Goal: Transaction & Acquisition: Purchase product/service

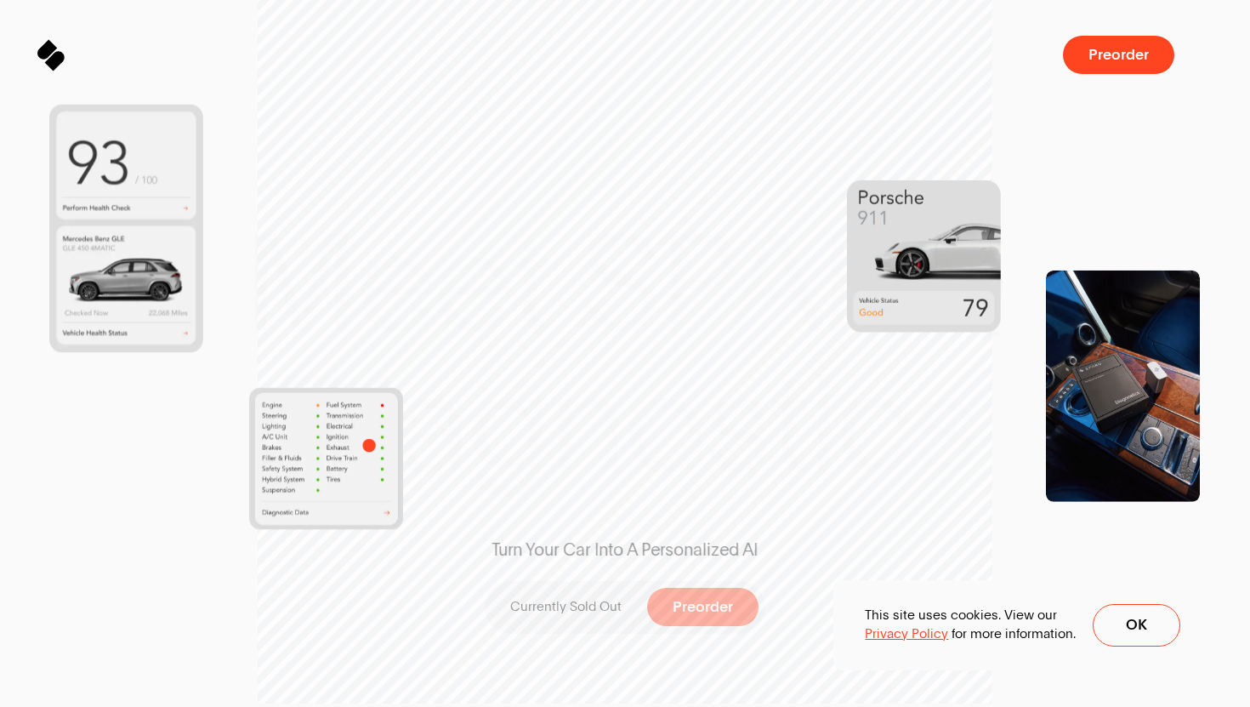
click at [369, 445] on img at bounding box center [326, 458] width 154 height 142
click at [380, 400] on img at bounding box center [326, 458] width 154 height 142
click at [168, 307] on img at bounding box center [126, 228] width 154 height 248
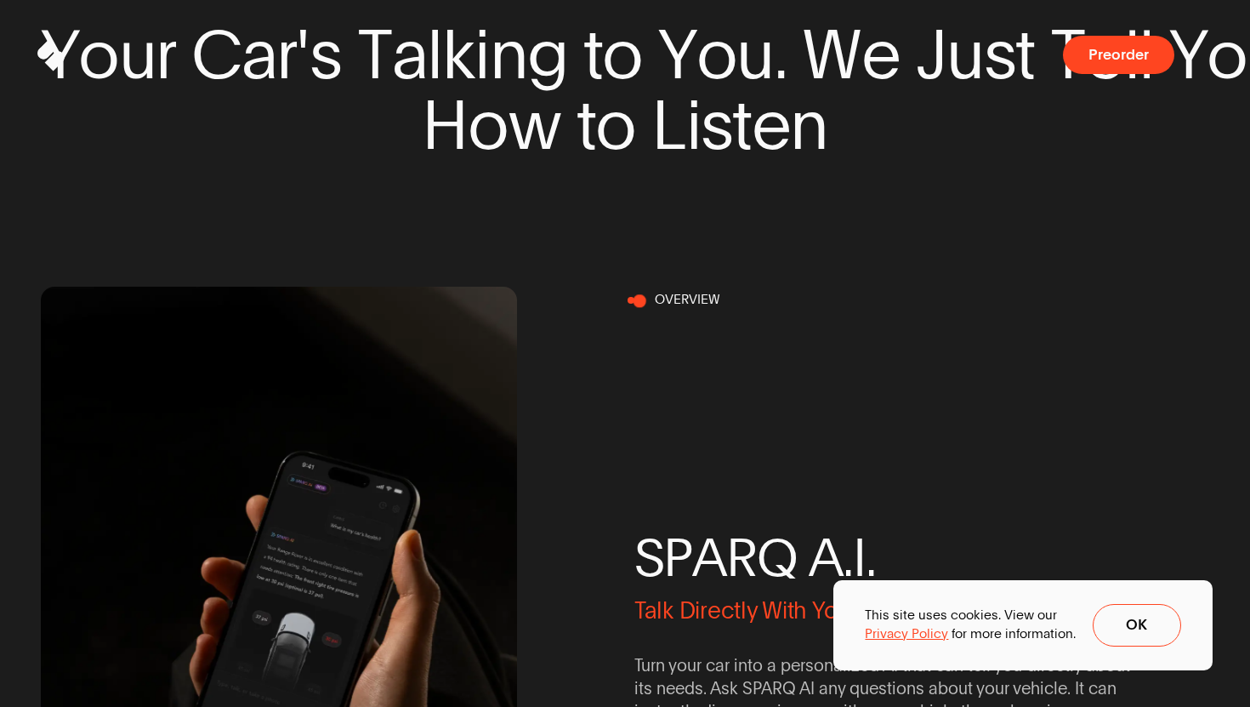
click at [636, 299] on div "S P A R Q A . I . Talk Directly With Your Car. Turn your car into a personalize…" at bounding box center [872, 625] width 476 height 668
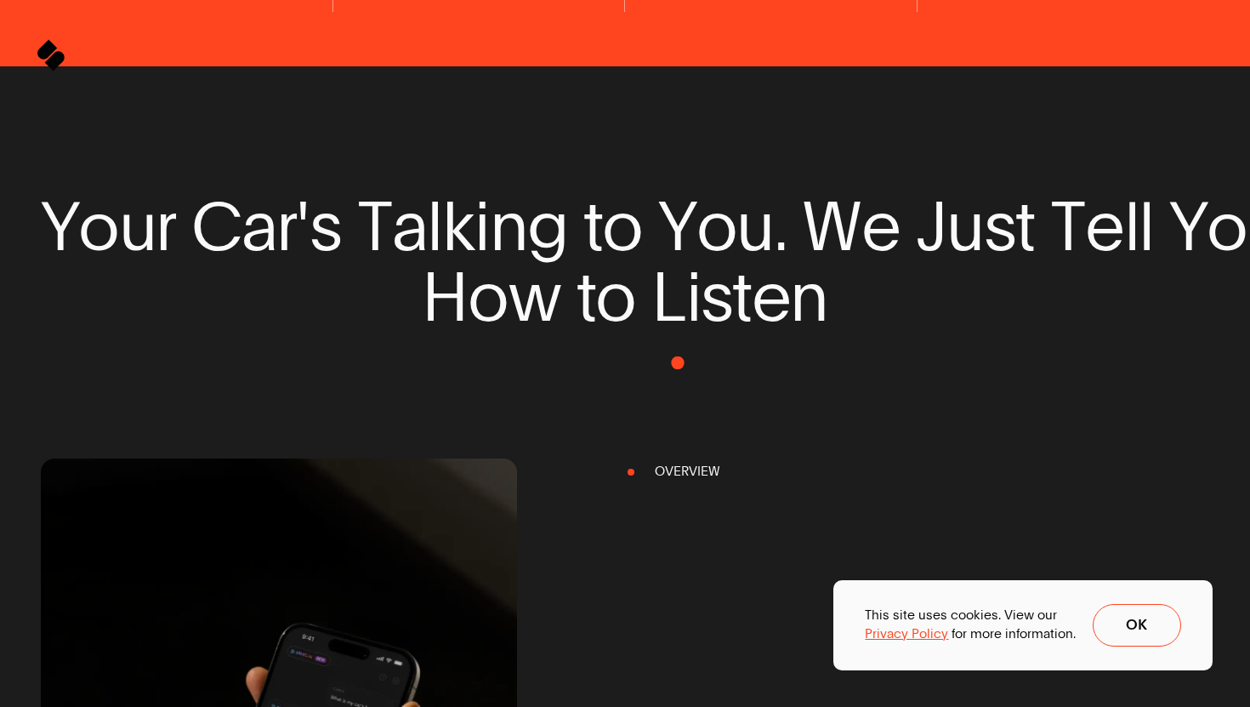
click at [678, 362] on span at bounding box center [625, 398] width 1169 height 130
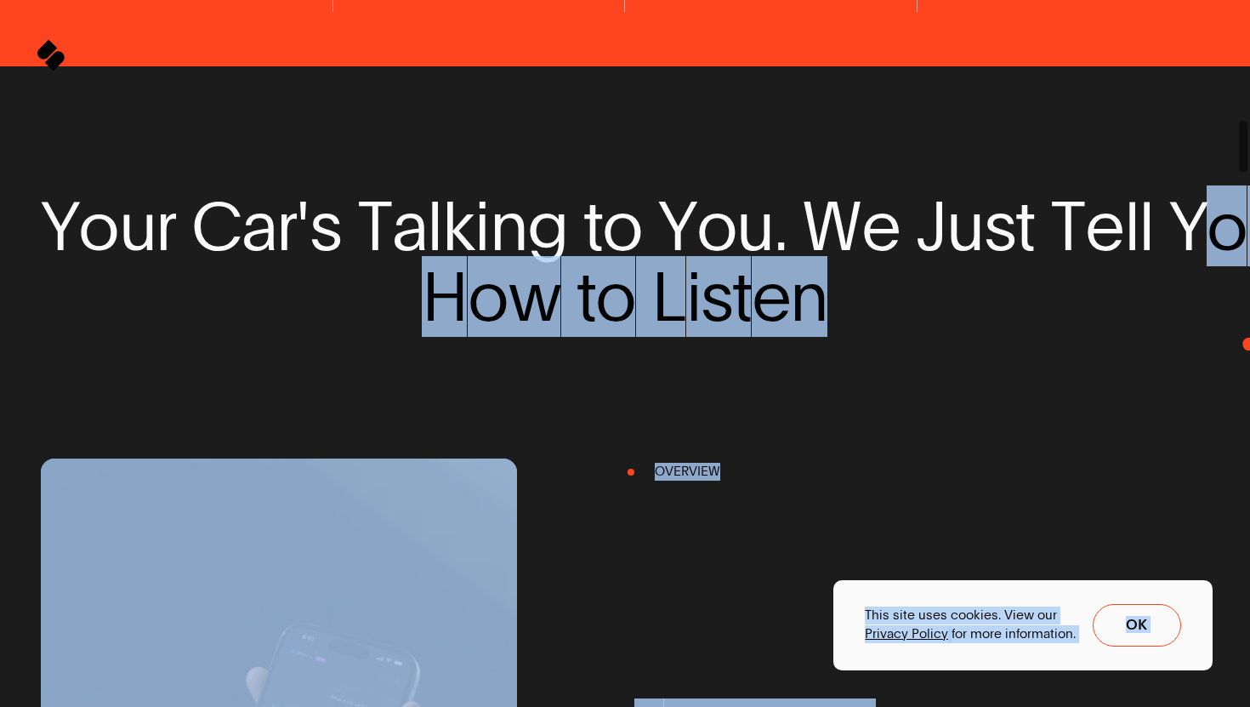
drag, startPoint x: 1208, startPoint y: 241, endPoint x: 1249, endPoint y: 344, distance: 111.5
click at [1249, 0] on body "Sparq Keeps You Moving ® Meet SPARQ Diagnostics 0% Sparq Preorder Meet SPARQ Di…" at bounding box center [625, 0] width 1250 height 0
click at [1249, 344] on span at bounding box center [1244, 353] width 14 height 707
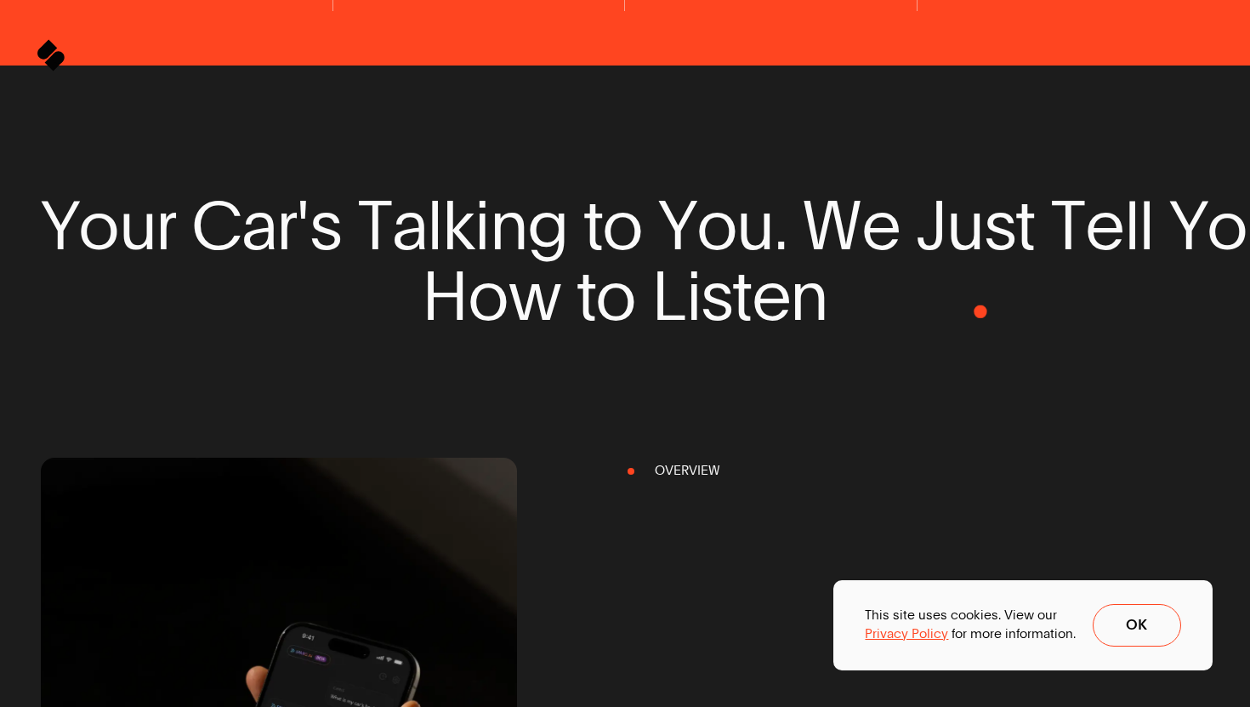
drag, startPoint x: 816, startPoint y: 330, endPoint x: 1232, endPoint y: 294, distance: 416.6
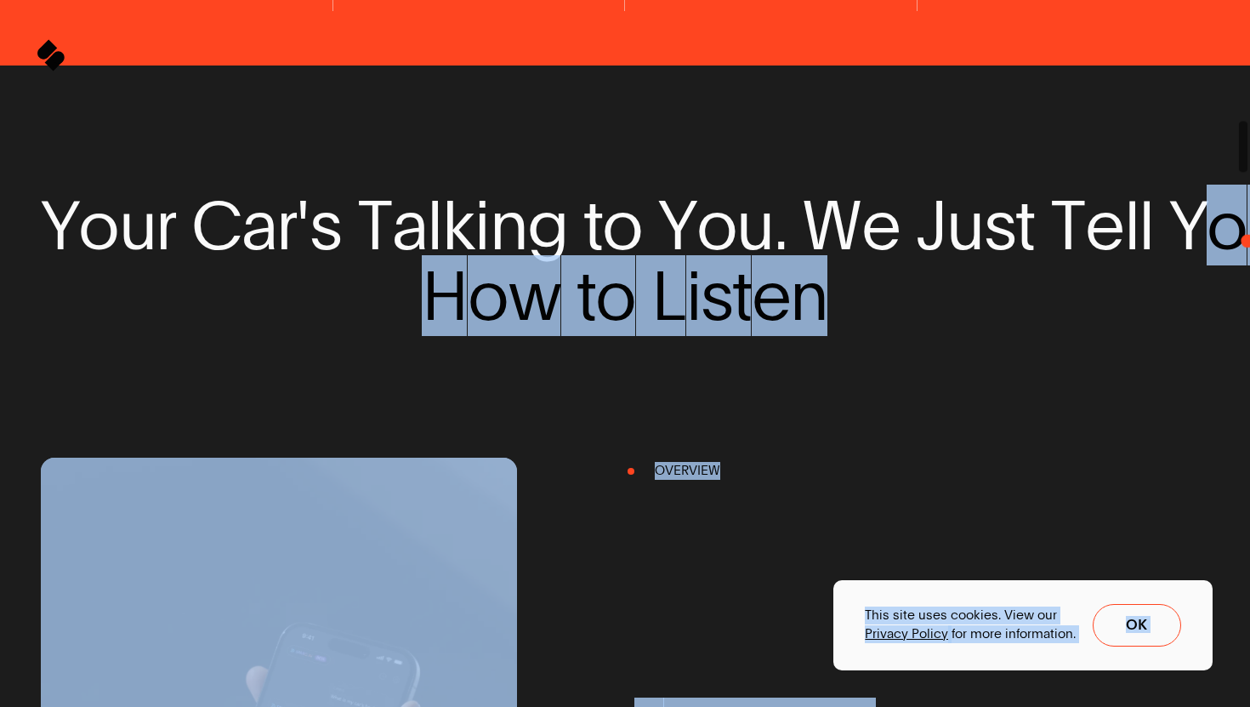
drag, startPoint x: 1216, startPoint y: 243, endPoint x: 1244, endPoint y: 237, distance: 28.7
click at [1244, 0] on body "Sparq Keeps You Moving ® Meet SPARQ Diagnostics 0% Sparq Preorder Meet SPARQ Di…" at bounding box center [625, 0] width 1250 height 0
click at [1244, 237] on span at bounding box center [1244, 353] width 14 height 707
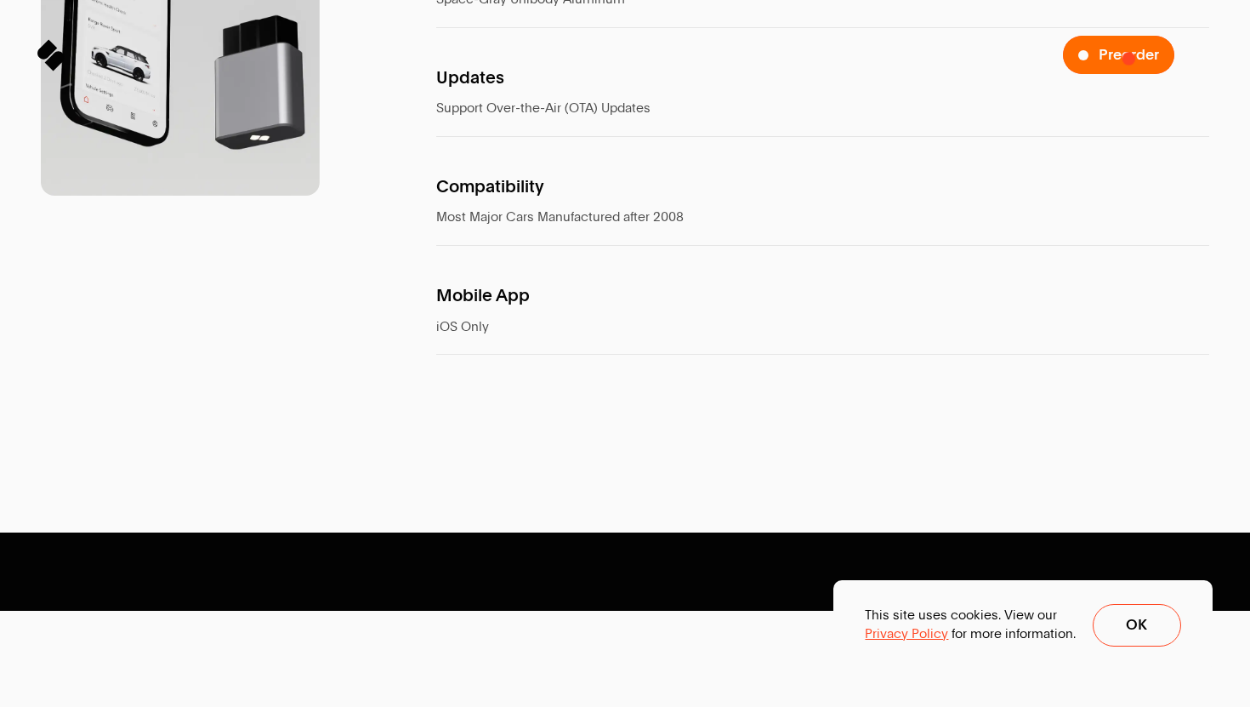
click at [1129, 58] on span "Preorder" at bounding box center [1129, 55] width 60 height 15
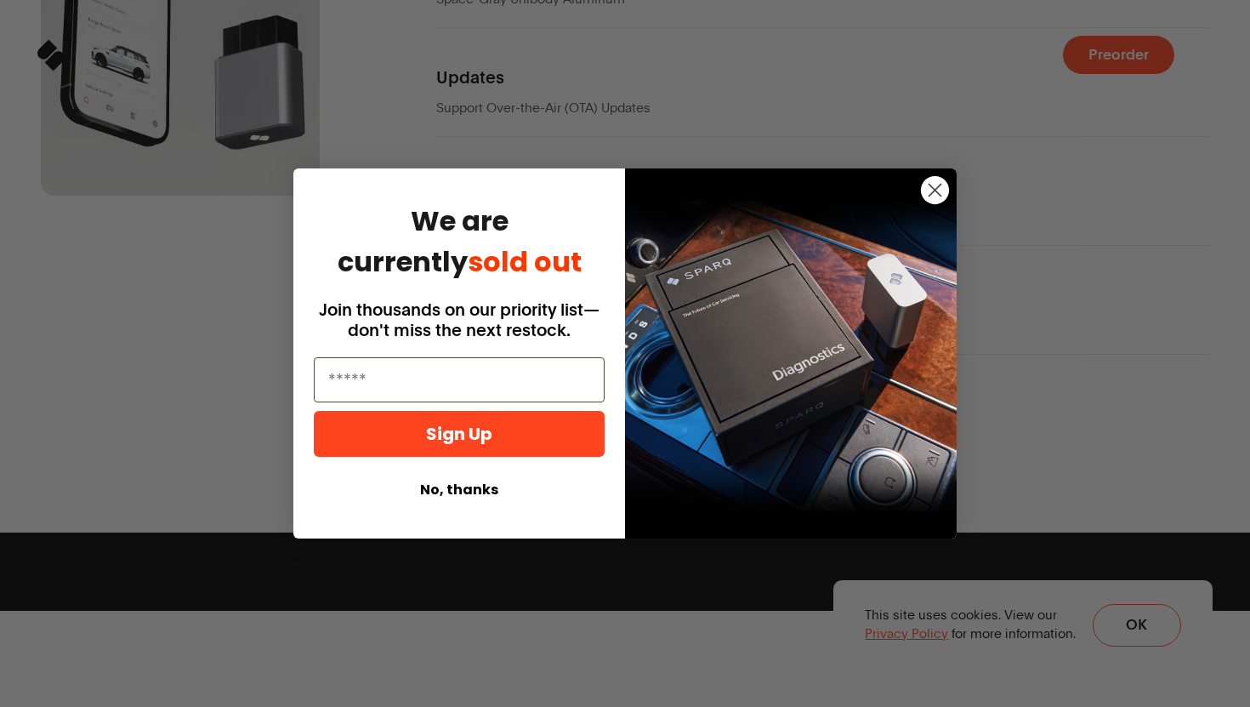
click at [940, 188] on circle "Close dialog" at bounding box center [935, 190] width 28 height 28
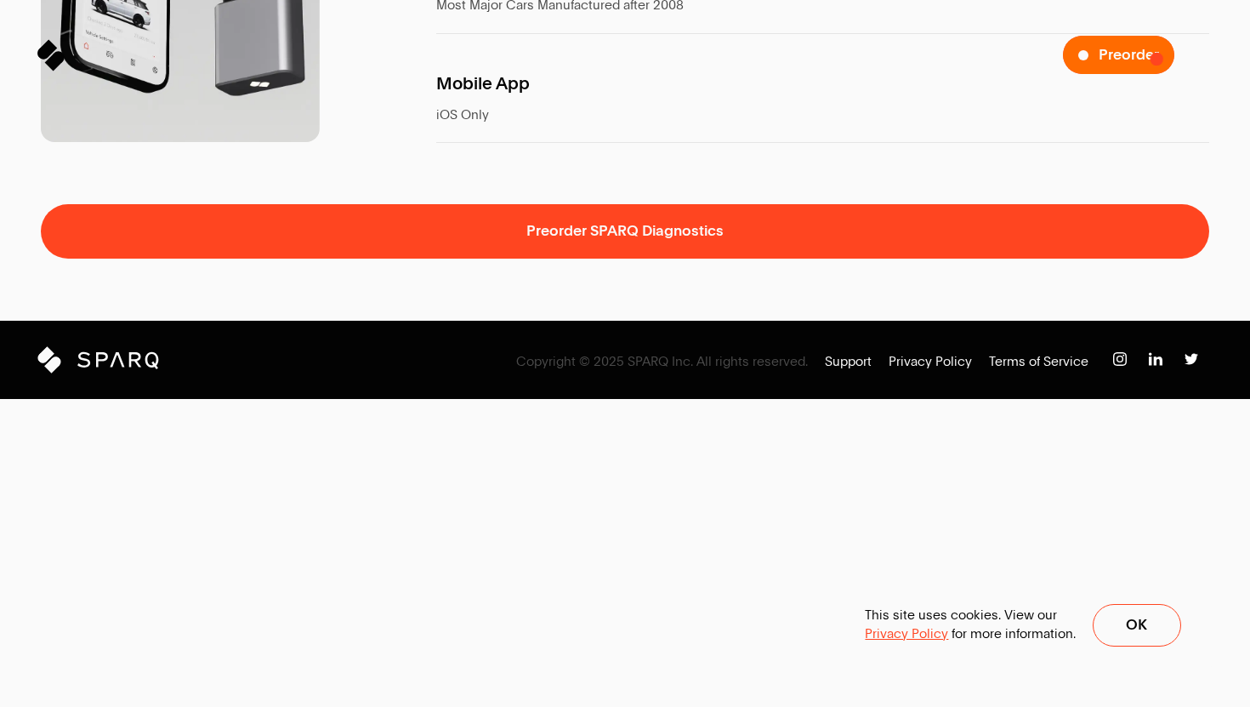
click at [1150, 62] on span "Preorder" at bounding box center [1129, 55] width 60 height 15
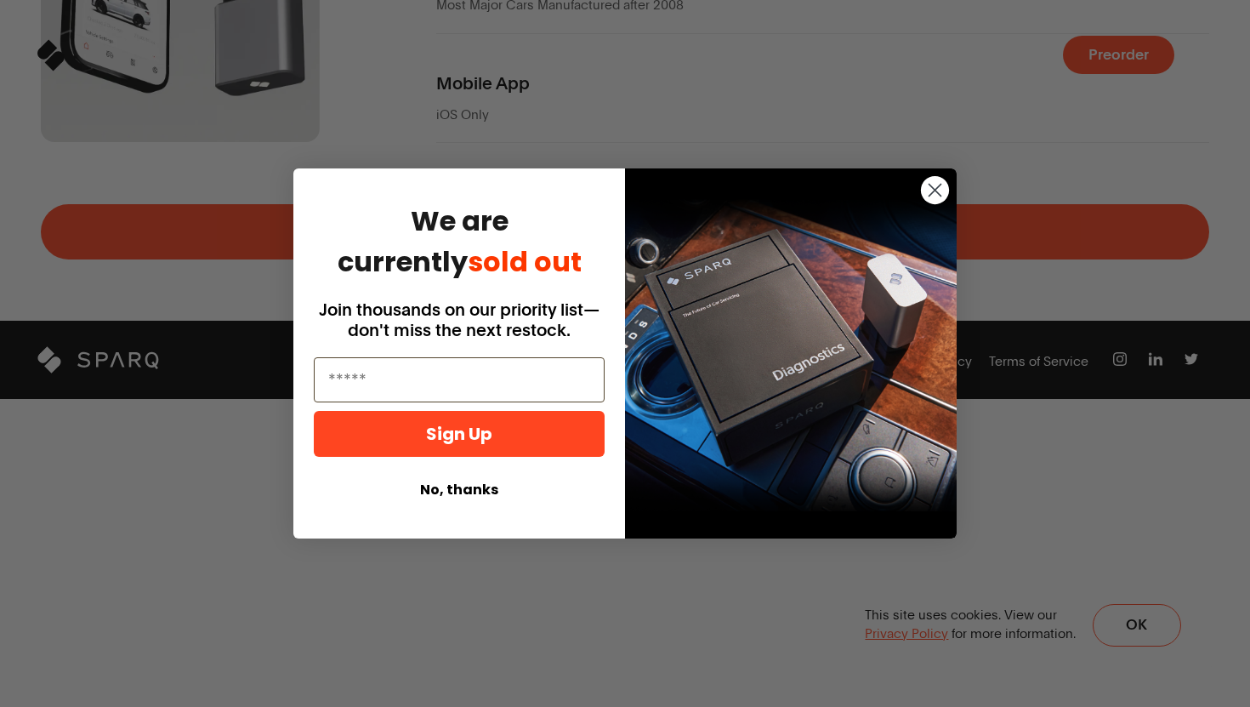
click at [944, 189] on circle "Close dialog" at bounding box center [935, 190] width 28 height 28
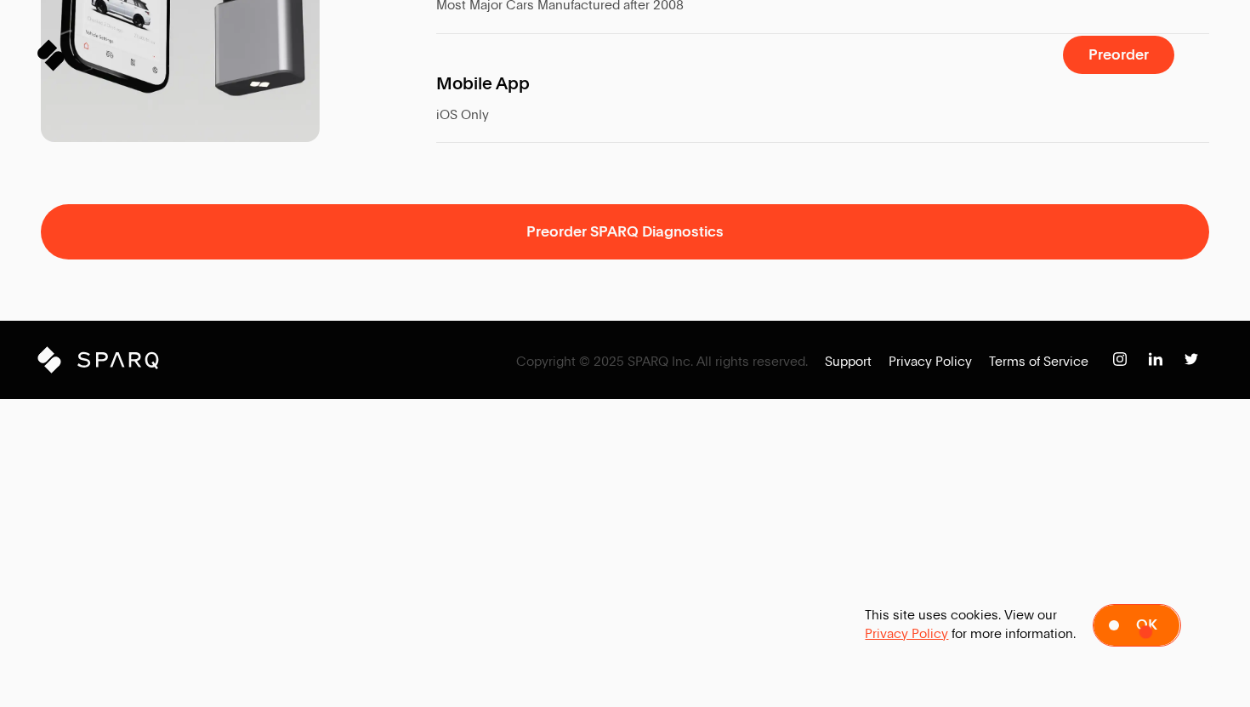
click at [1146, 631] on span "Ok" at bounding box center [1146, 624] width 21 height 15
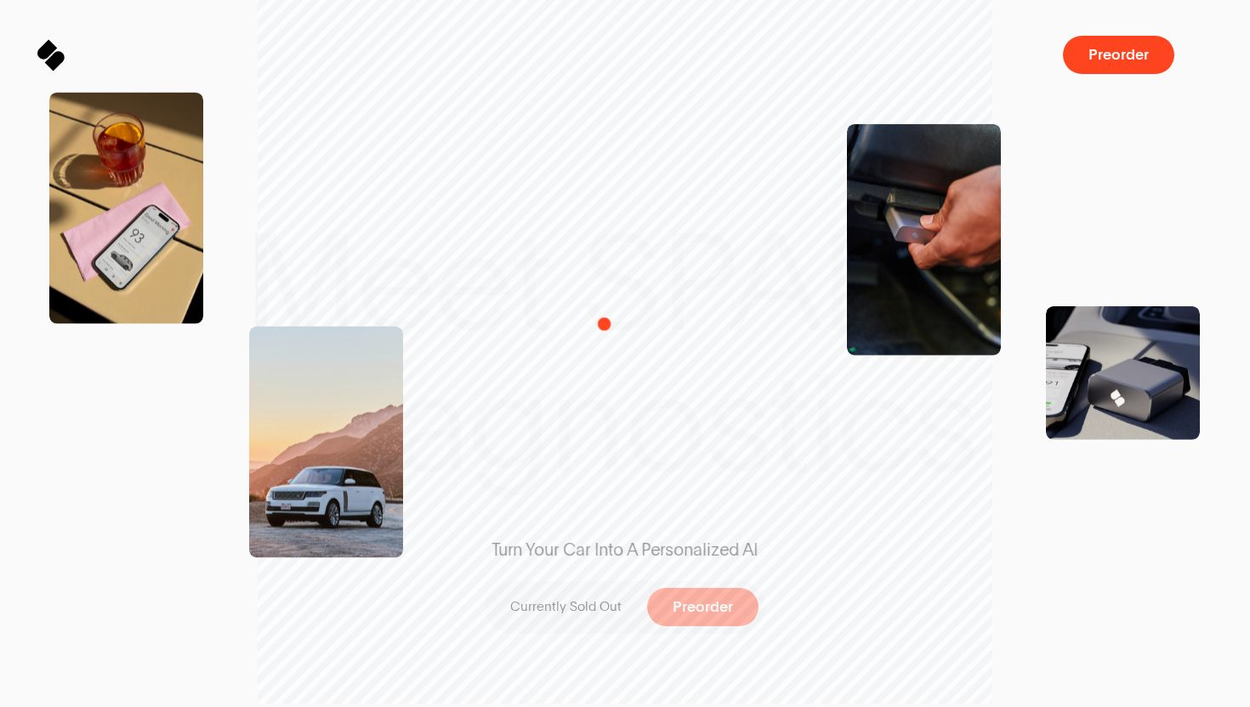
drag, startPoint x: 604, startPoint y: 350, endPoint x: 610, endPoint y: 270, distance: 81.0
click at [610, 270] on div "Turn Your Car Into A Personalized AI Currently Sold Out Preorder" at bounding box center [625, 354] width 378 height 648
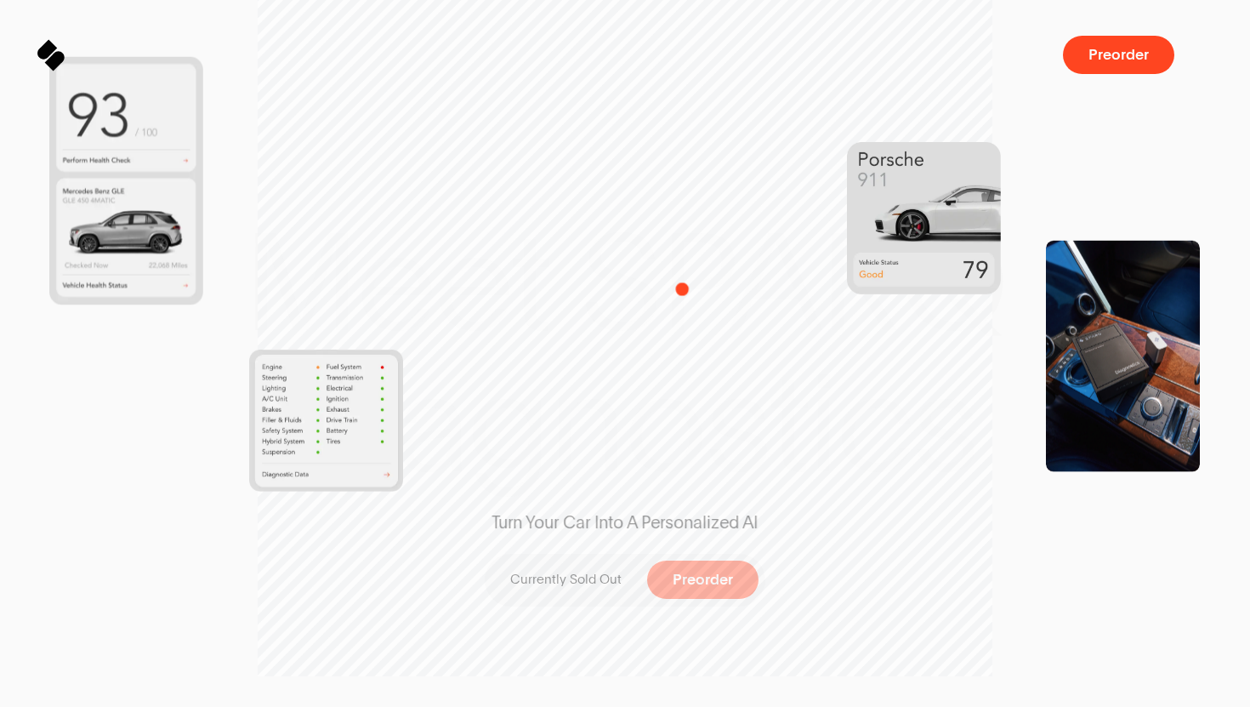
click at [684, 289] on div "Turn Your Car Into A Personalized AI Currently Sold Out Preorder" at bounding box center [625, 327] width 378 height 648
click at [667, 296] on div "Turn Your Car Into A Personalized AI Currently Sold Out Preorder" at bounding box center [625, 327] width 378 height 648
click at [941, 229] on img at bounding box center [924, 218] width 154 height 152
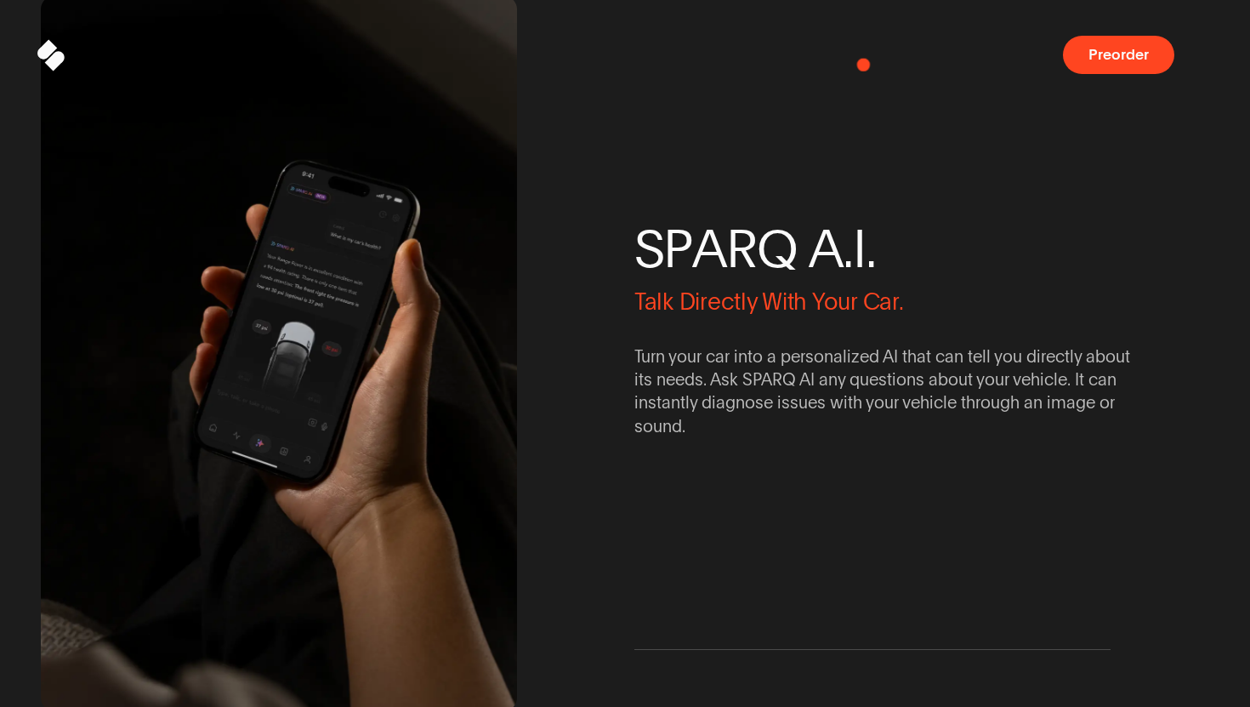
drag, startPoint x: 866, startPoint y: 62, endPoint x: 975, endPoint y: 65, distance: 108.9
click at [975, 65] on div "Sparq Preorder" at bounding box center [625, 55] width 1169 height 38
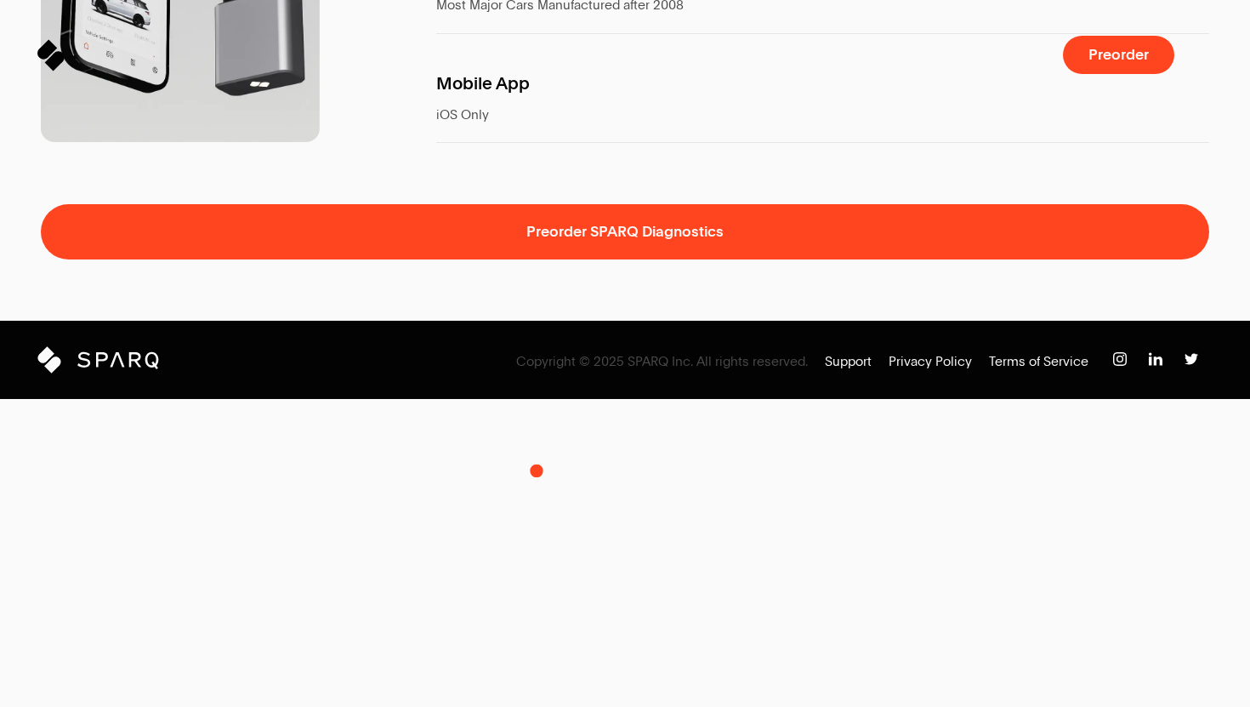
click at [537, 205] on span at bounding box center [625, 174] width 1169 height 62
click at [397, 321] on span at bounding box center [625, 290] width 1250 height 62
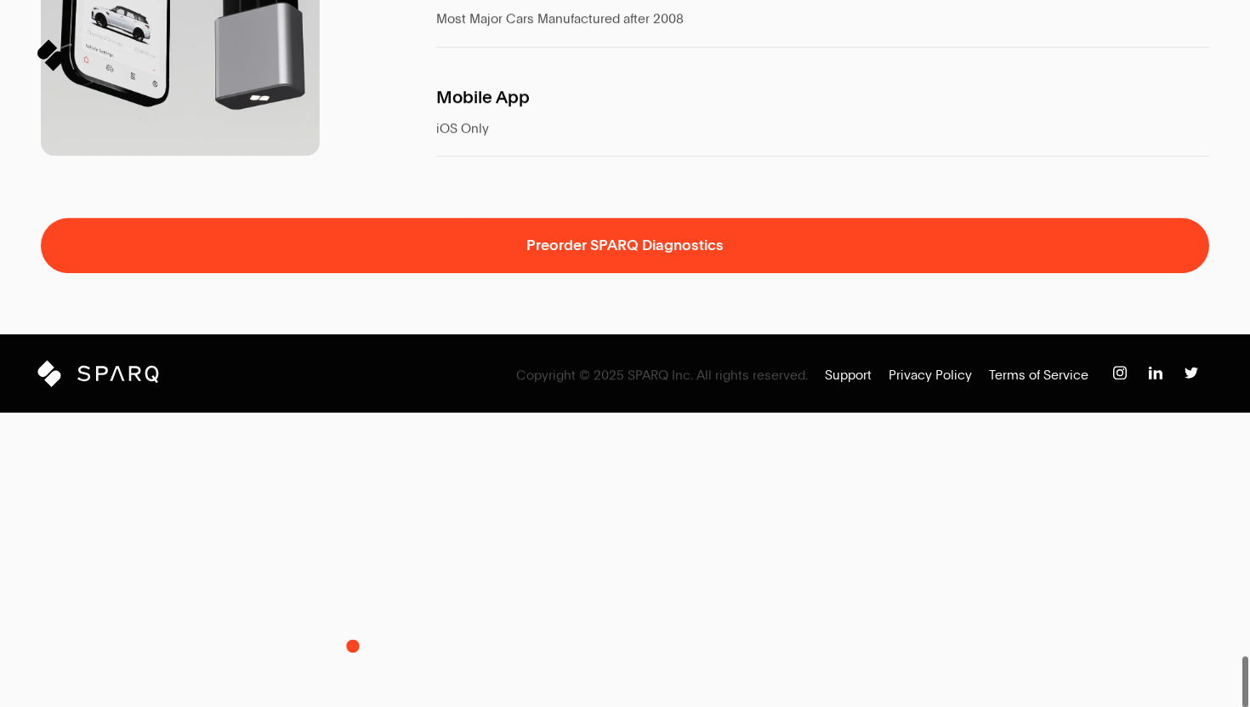
click at [353, 360] on span at bounding box center [625, 347] width 1250 height 26
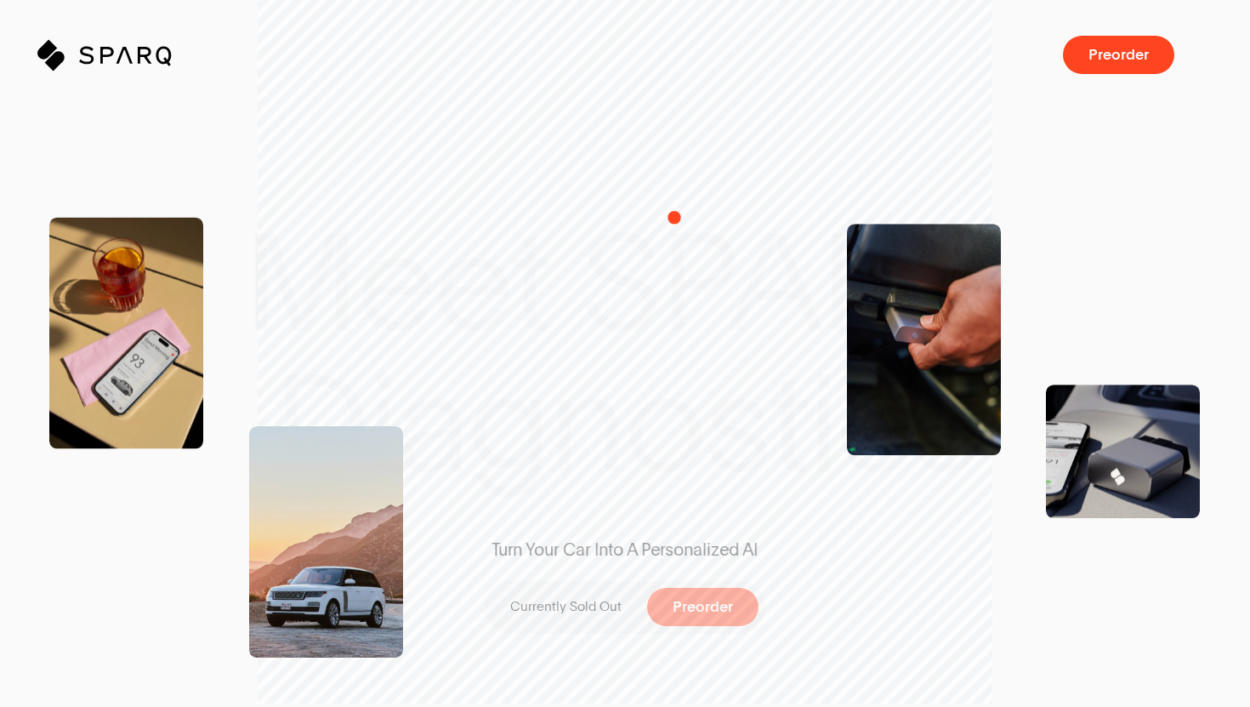
drag, startPoint x: 683, startPoint y: 208, endPoint x: 606, endPoint y: 300, distance: 120.8
click at [605, 303] on div "Turn Your Car Into A Personalized AI Currently Sold Out Preorder" at bounding box center [625, 354] width 378 height 648
click at [668, 284] on div "Turn Your Car Into A Personalized AI Currently Sold Out Preorder" at bounding box center [625, 354] width 378 height 648
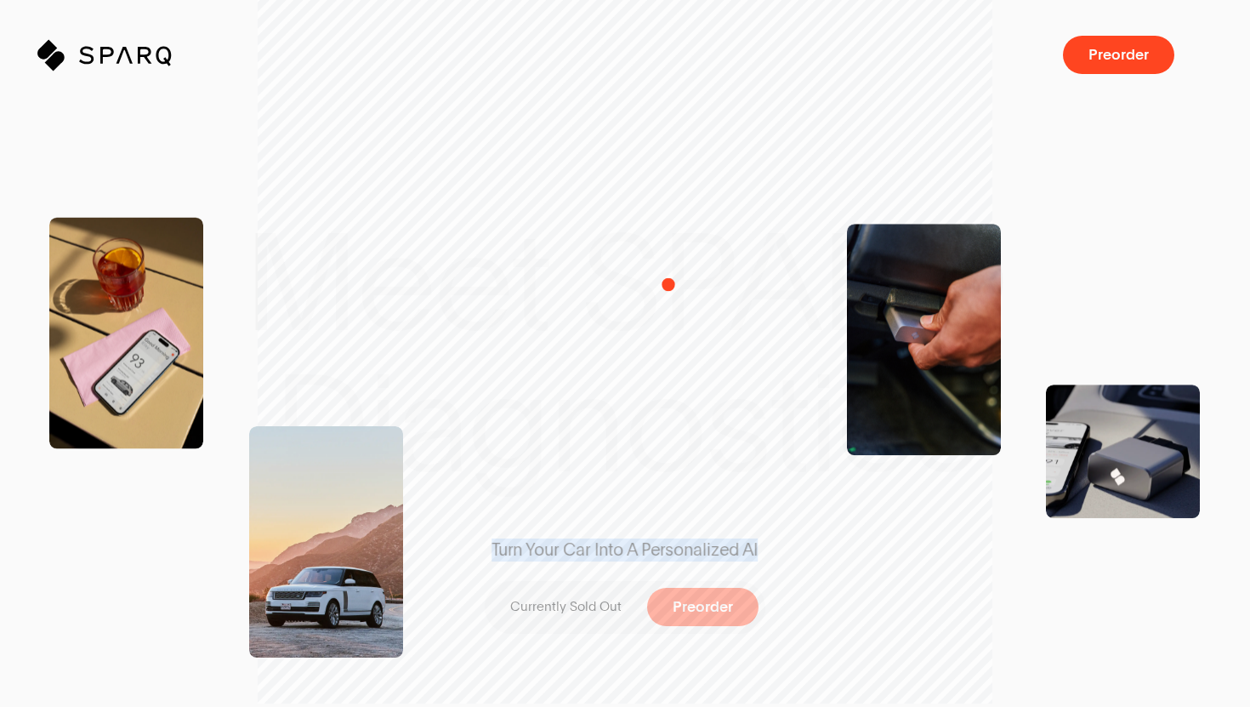
click at [668, 284] on div "Turn Your Car Into A Personalized AI Currently Sold Out Preorder" at bounding box center [625, 354] width 378 height 648
